Goal: Obtain resource: Obtain resource

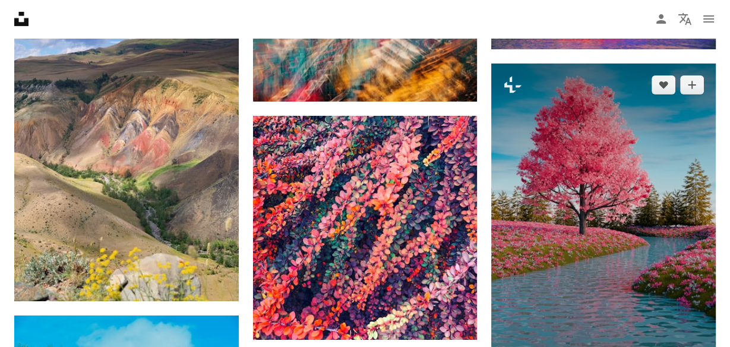
scroll to position [36080, 0]
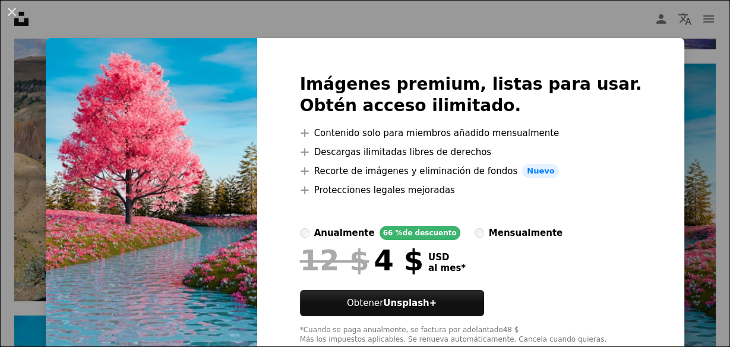
click at [704, 122] on div "An X shape Imágenes premium, listas para usar. Obtén acceso ilimitado. A plus s…" at bounding box center [365, 173] width 730 height 347
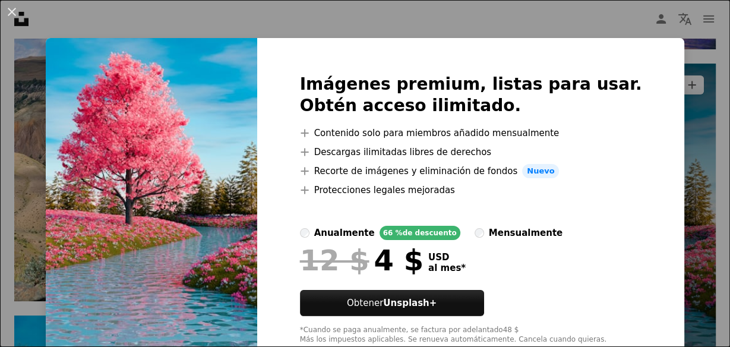
click at [713, 80] on img at bounding box center [603, 221] width 224 height 314
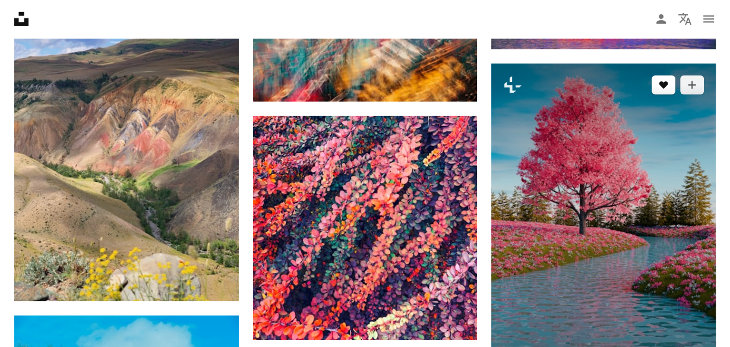
click at [663, 80] on icon "A heart" at bounding box center [664, 85] width 10 height 10
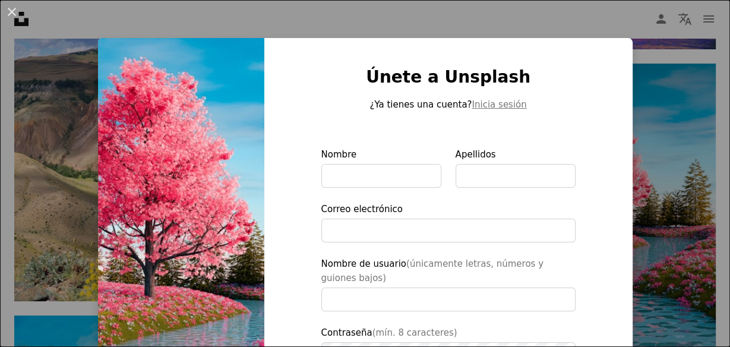
click at [660, 79] on div "An X shape Únete a Unsplash ¿Ya tienes una cuenta? Inicia sesión Nombre Apellid…" at bounding box center [365, 173] width 730 height 347
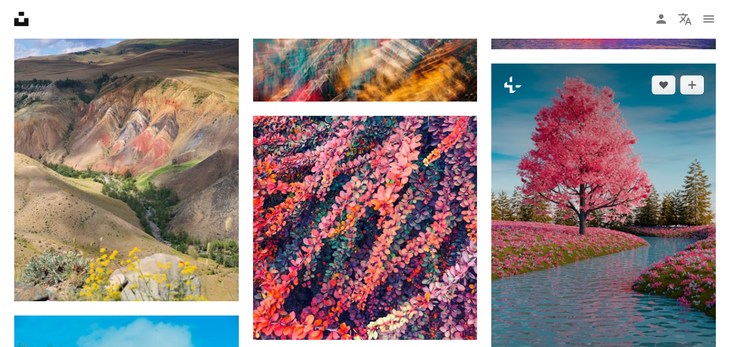
click at [512, 75] on icon "Plus sign for Unsplash+" at bounding box center [512, 84] width 19 height 19
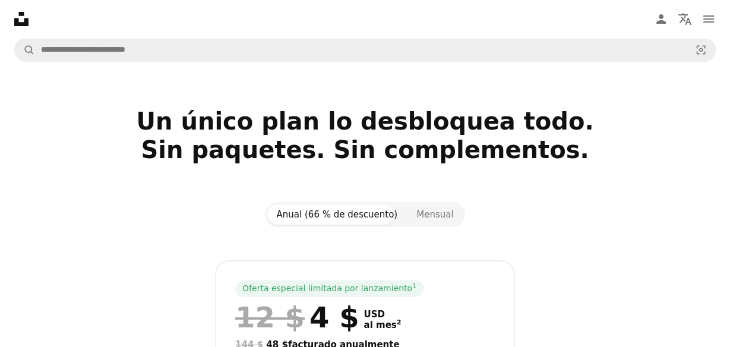
click at [579, 179] on div at bounding box center [364, 178] width 701 height 29
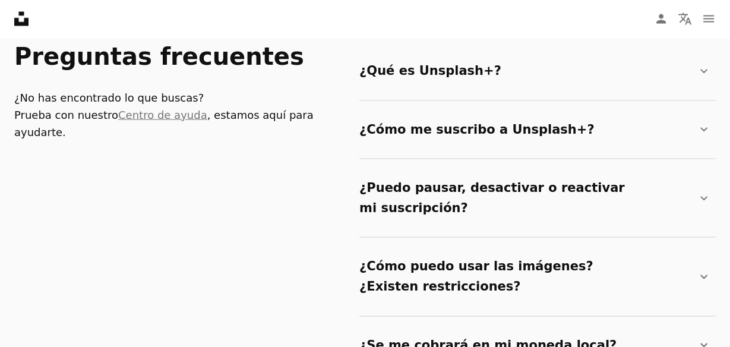
scroll to position [2035, 0]
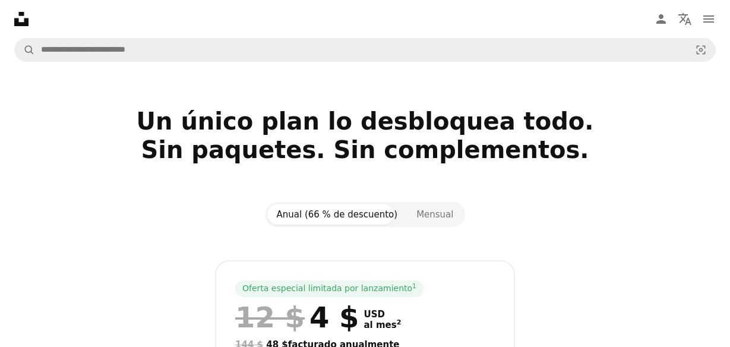
scroll to position [2035, 0]
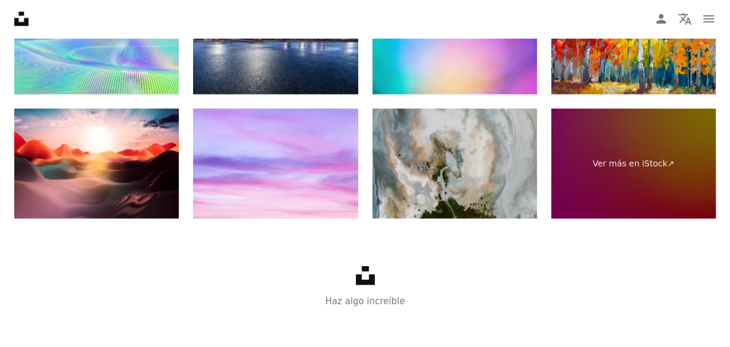
scroll to position [2486, 0]
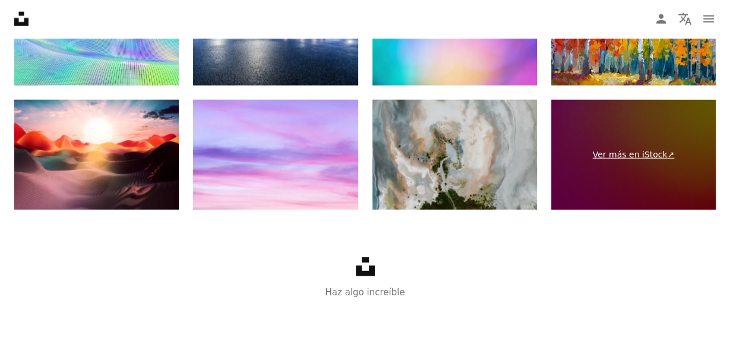
click at [638, 153] on link "Ver más en iStock ↗" at bounding box center [633, 155] width 165 height 110
